Goal: Task Accomplishment & Management: Complete application form

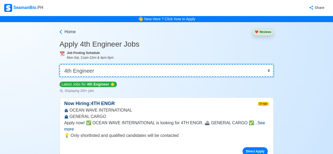
click at [269, 70] on select "👉 Select Rank or Position Master Chief Officer 2nd Officer 3rd Officer Junior O…" at bounding box center [167, 70] width 214 height 13
click at [60, 64] on select "👉 Select Rank or Position Master Chief Officer 2nd Officer 3rd Officer Junior O…" at bounding box center [167, 70] width 214 height 13
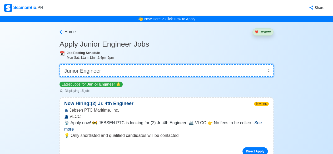
click at [269, 72] on select "👉 Select Rank or Position Master Chief Officer 2nd Officer 3rd Officer Junior O…" at bounding box center [167, 70] width 214 height 13
select select "4th Engineer"
click at [60, 64] on select "👉 Select Rank or Position Master Chief Officer 2nd Officer 3rd Officer Junior O…" at bounding box center [167, 70] width 214 height 13
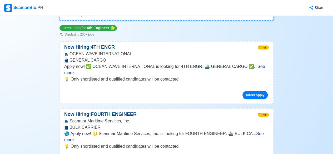
scroll to position [57, 0]
click at [259, 67] on span "See more" at bounding box center [164, 69] width 201 height 11
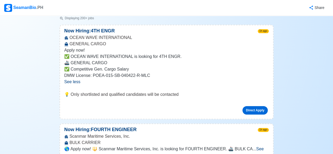
scroll to position [73, 0]
click at [248, 111] on link "Direct Apply" at bounding box center [255, 110] width 25 height 8
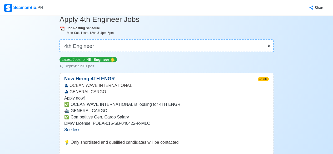
scroll to position [0, 0]
